Goal: Task Accomplishment & Management: Complete application form

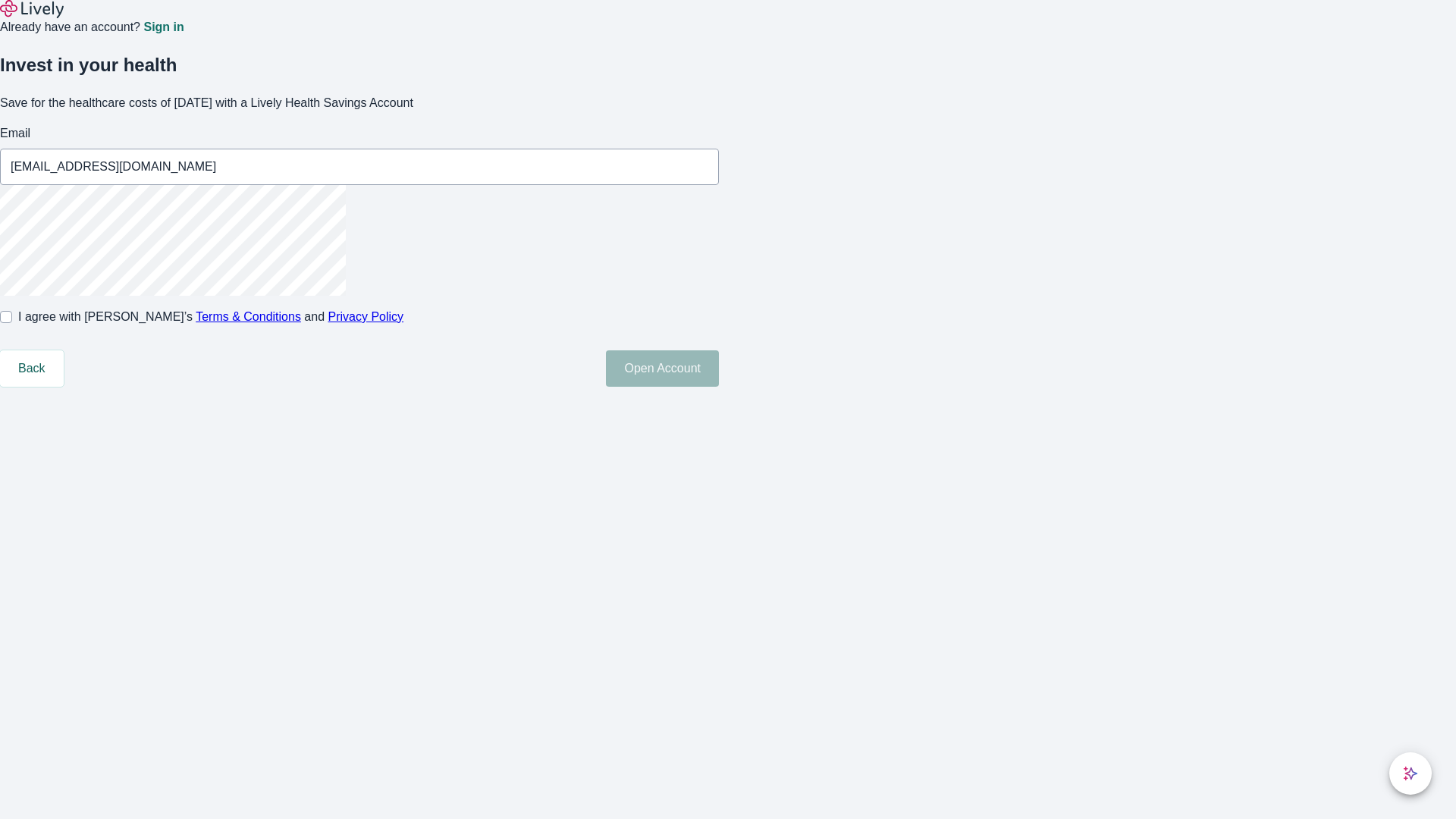
click at [12, 323] on input "I agree with Lively’s Terms & Conditions and Privacy Policy" at bounding box center [6, 317] width 12 height 12
checkbox input "true"
click at [719, 387] on button "Open Account" at bounding box center [662, 369] width 113 height 36
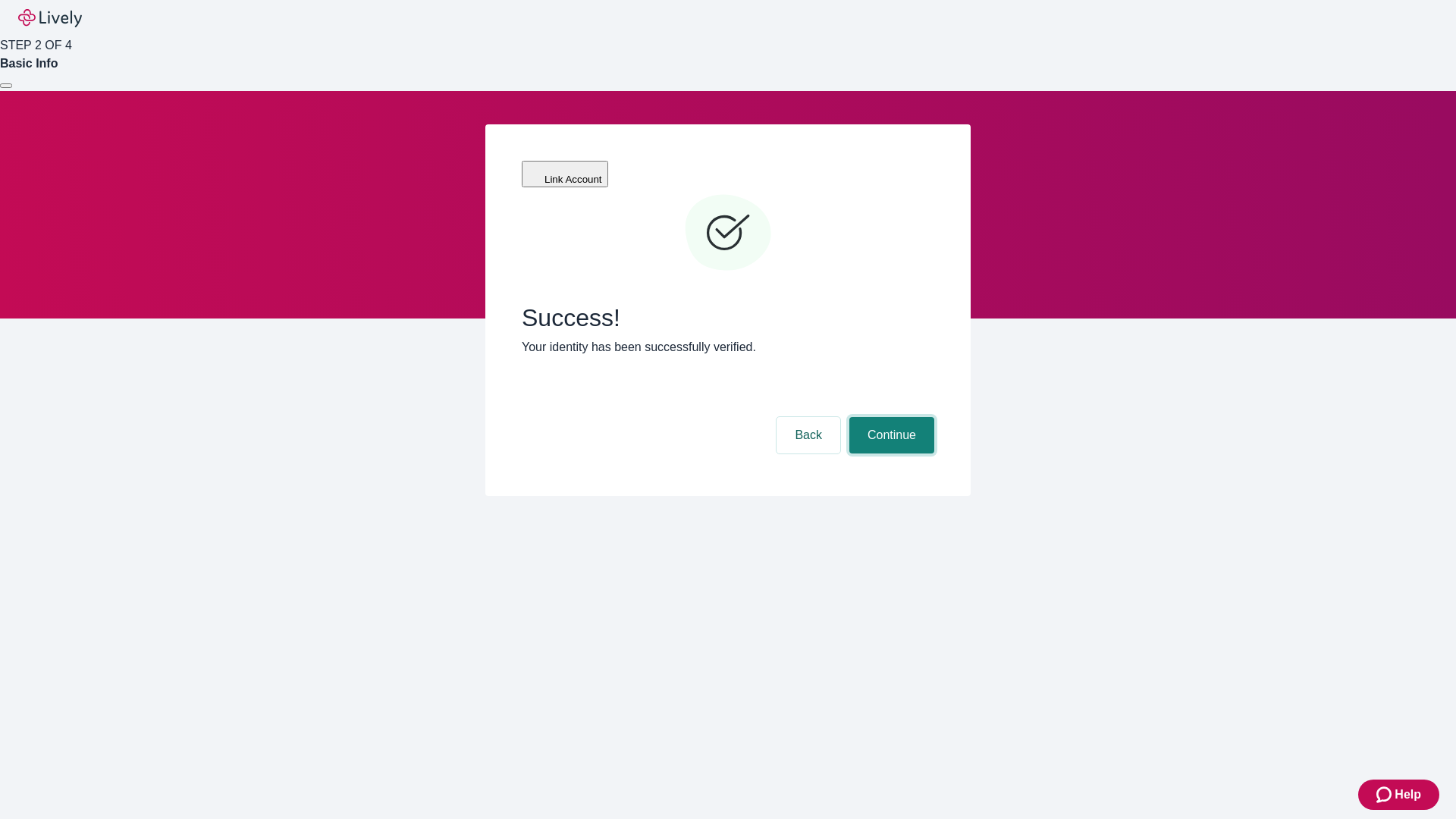
click at [890, 417] on button "Continue" at bounding box center [892, 436] width 85 height 36
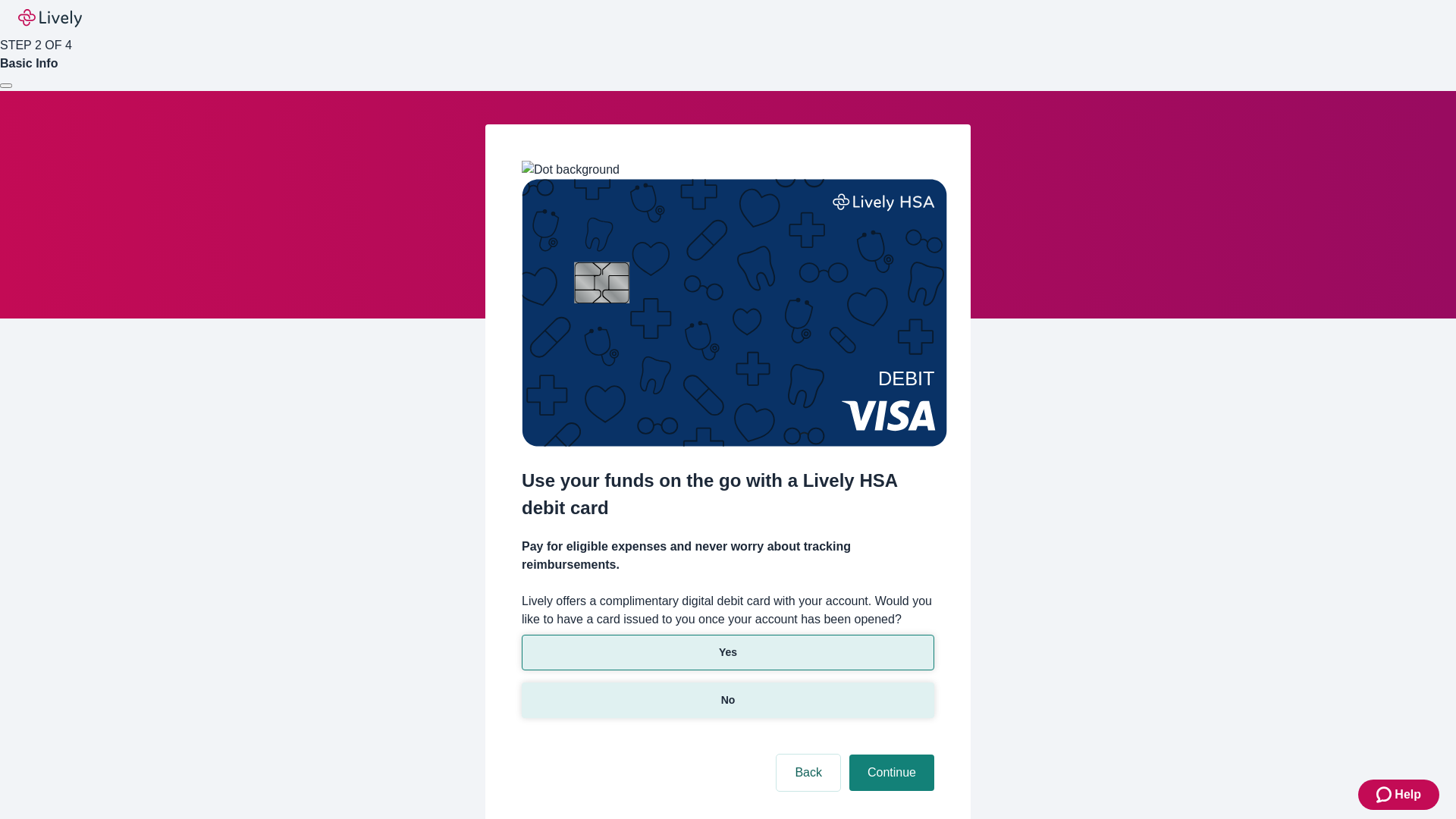
click at [727, 693] on p "No" at bounding box center [728, 700] width 14 height 16
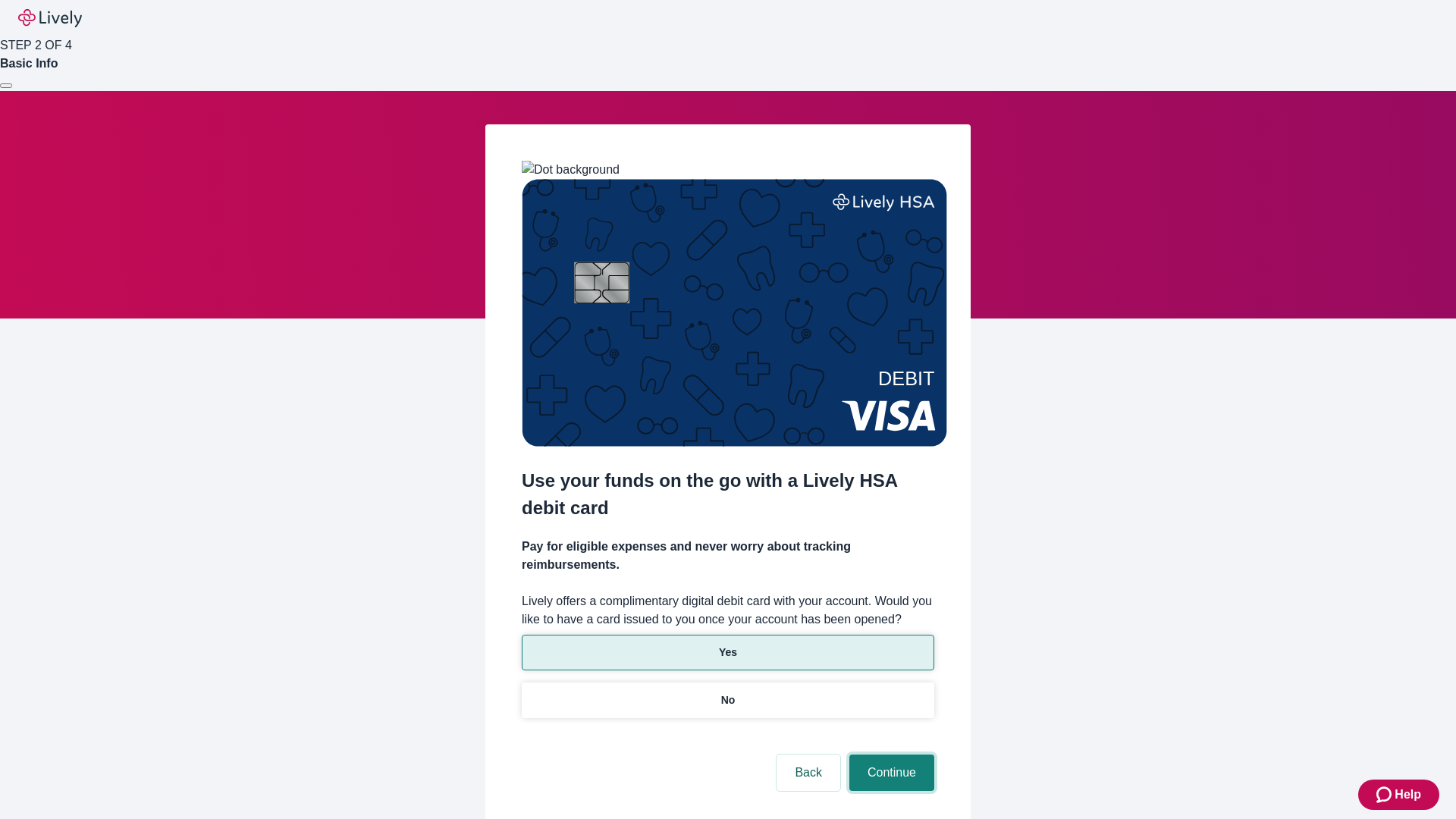
click at [890, 755] on button "Continue" at bounding box center [892, 773] width 85 height 36
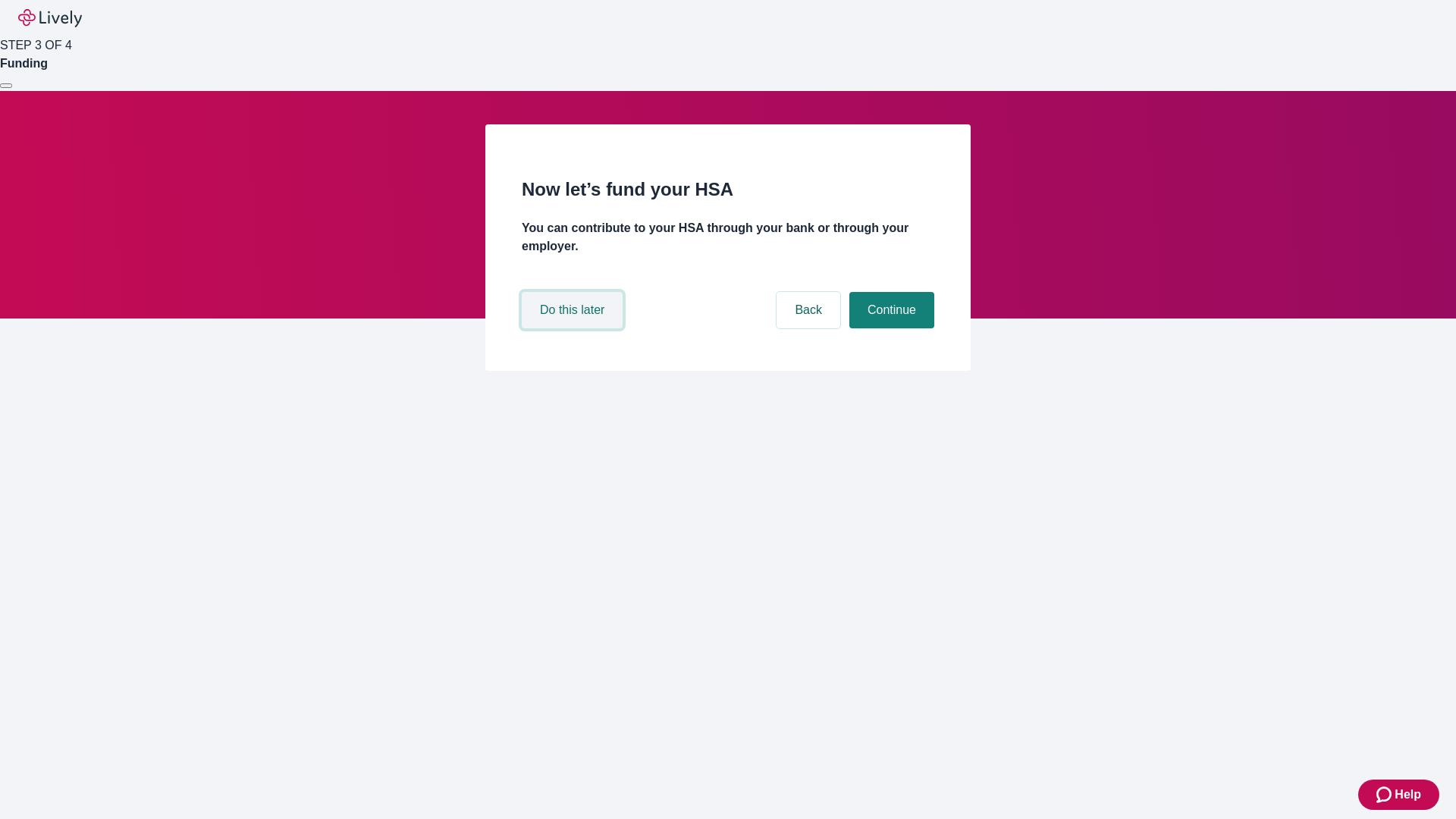
click at [574, 328] on button "Do this later" at bounding box center [573, 310] width 101 height 36
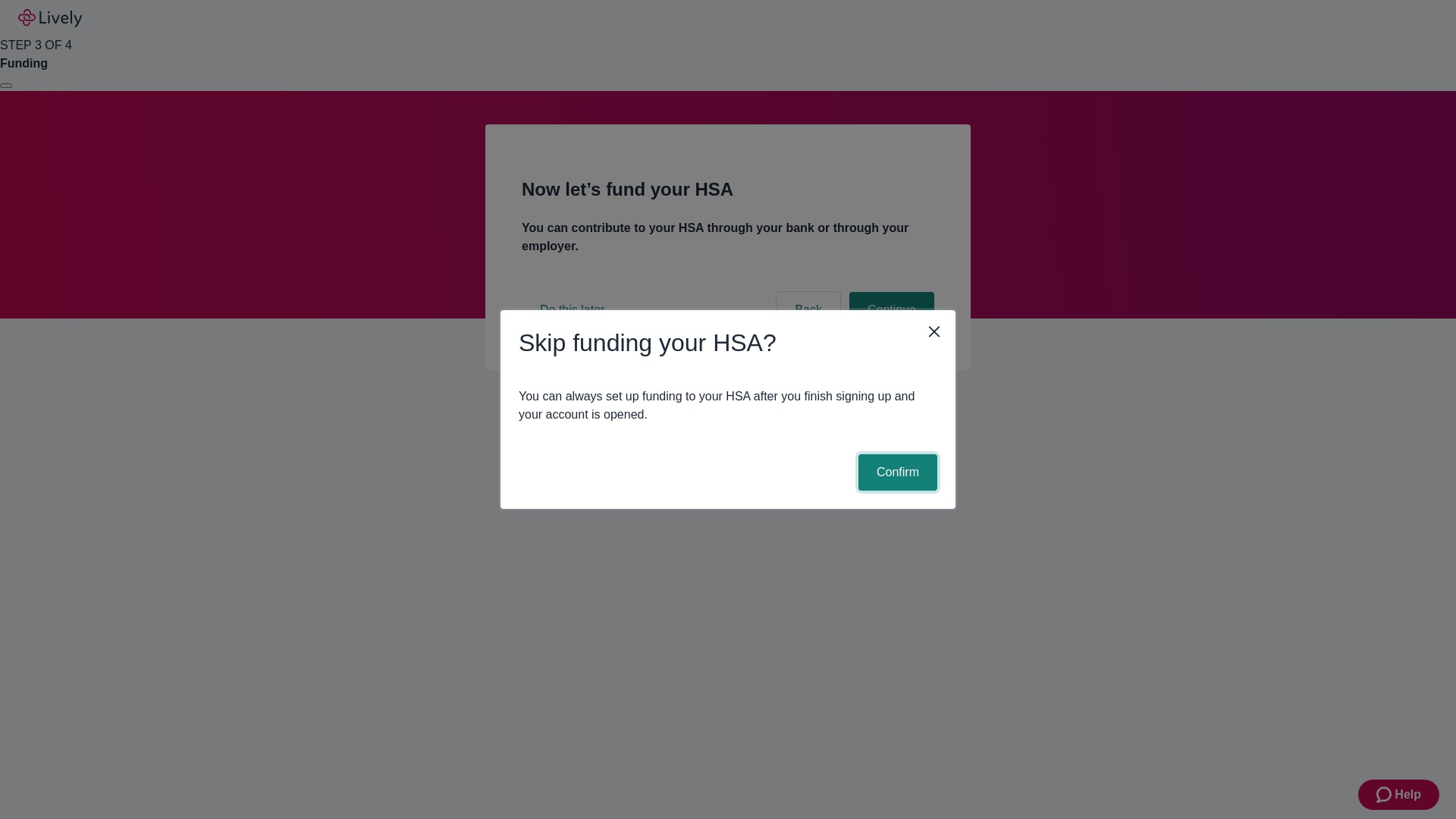
click at [896, 473] on button "Confirm" at bounding box center [897, 473] width 79 height 36
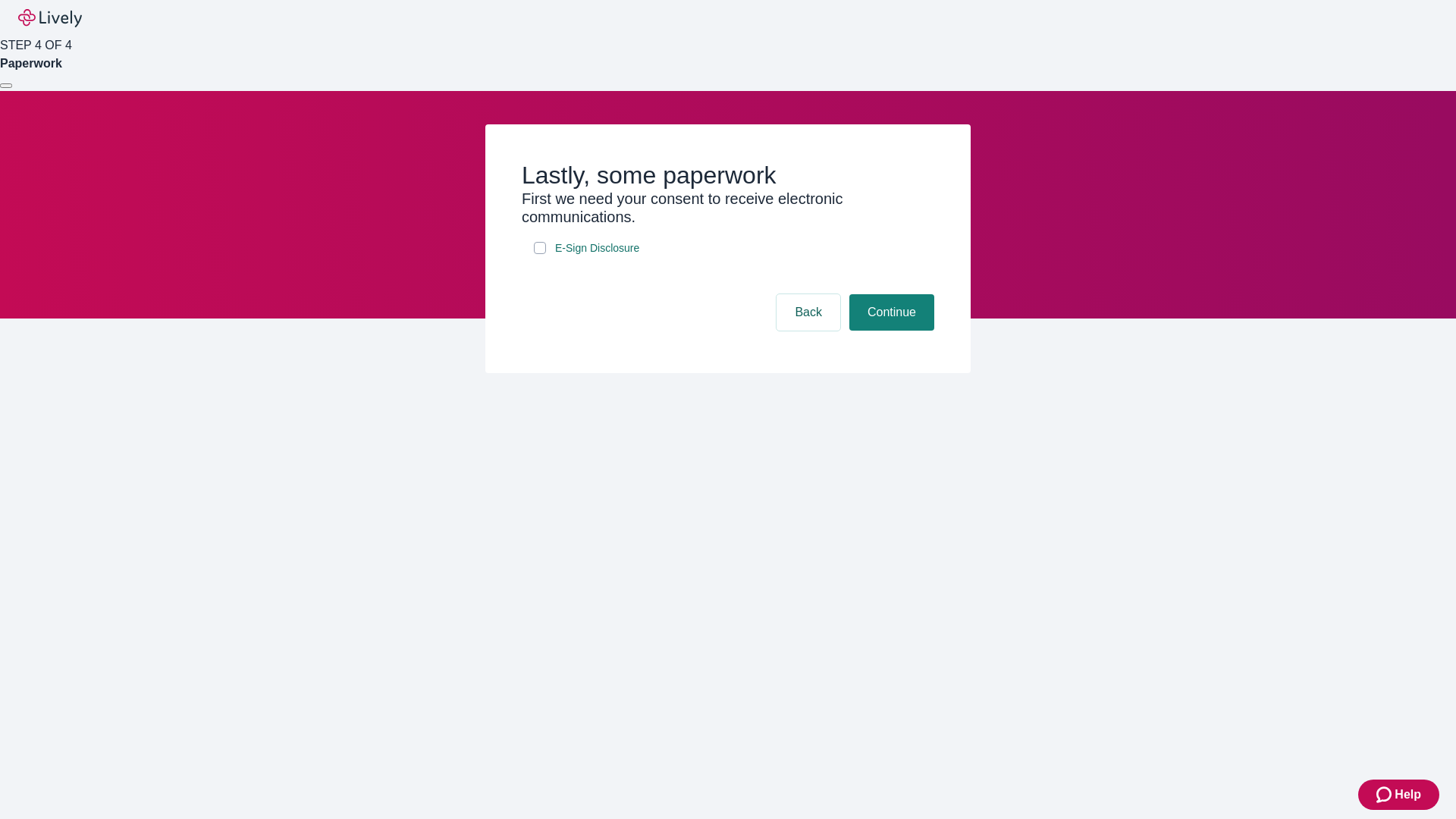
click at [540, 254] on input "E-Sign Disclosure" at bounding box center [540, 248] width 12 height 12
checkbox input "true"
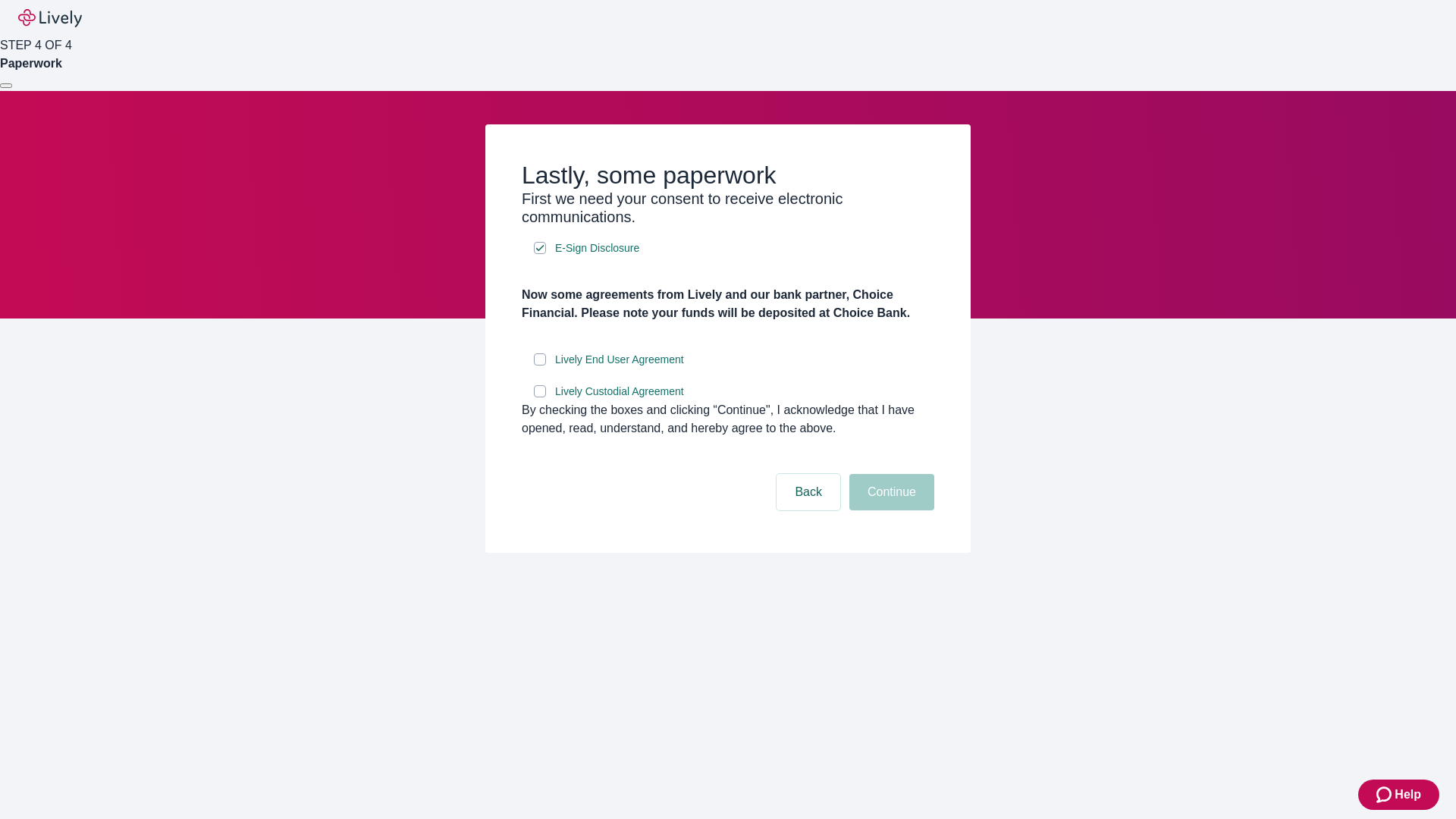
click at [540, 365] on input "Lively End User Agreement" at bounding box center [540, 360] width 12 height 12
checkbox input "true"
click at [540, 398] on input "Lively Custodial Agreement" at bounding box center [540, 391] width 12 height 12
checkbox input "true"
click at [890, 511] on button "Continue" at bounding box center [892, 493] width 85 height 36
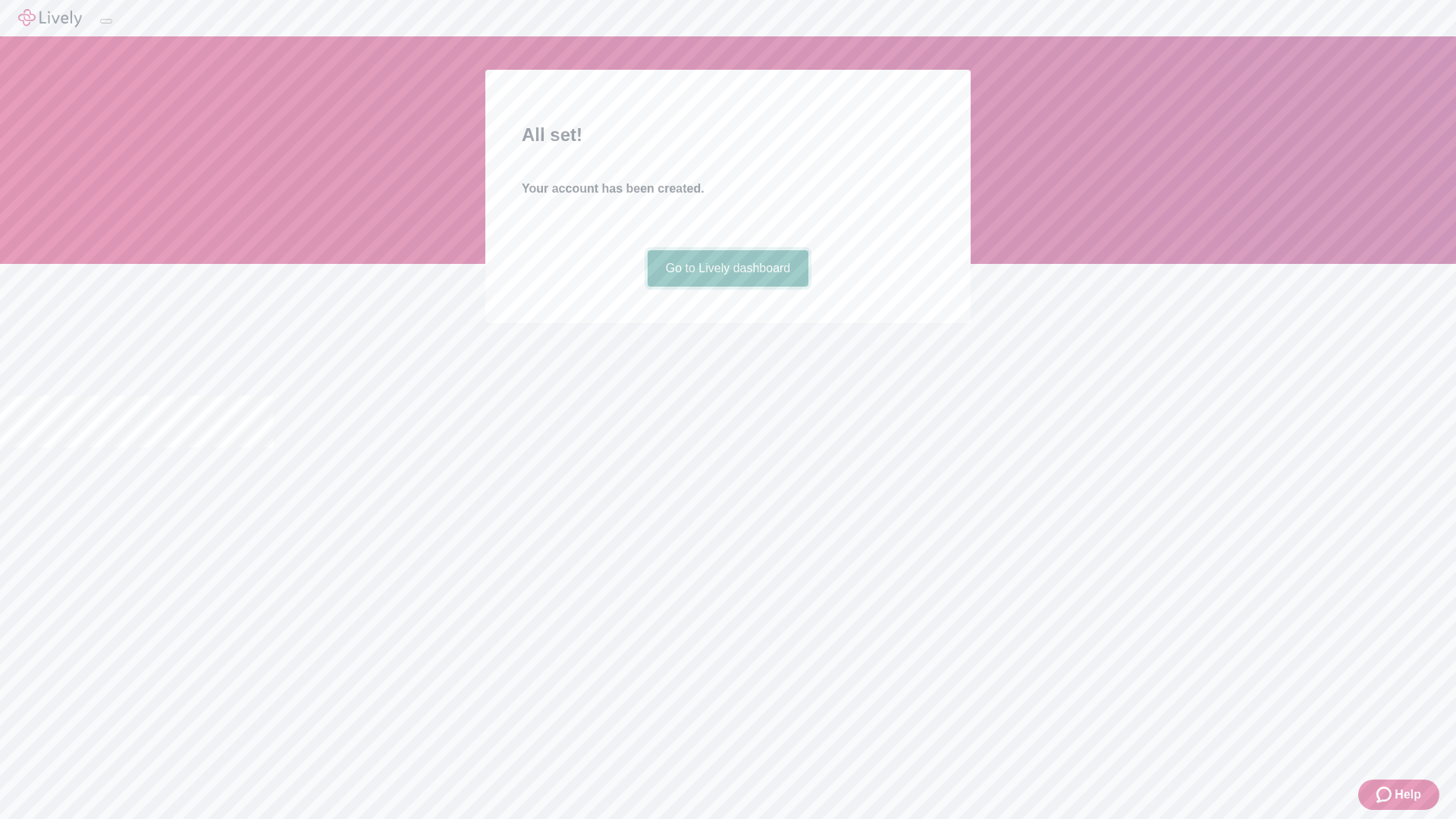
click at [727, 287] on link "Go to Lively dashboard" at bounding box center [729, 269] width 162 height 36
